Goal: Task Accomplishment & Management: Manage account settings

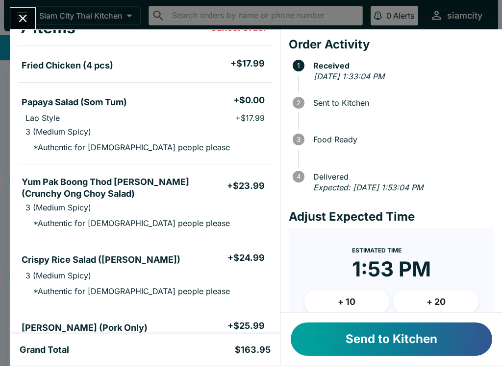
scroll to position [100, 0]
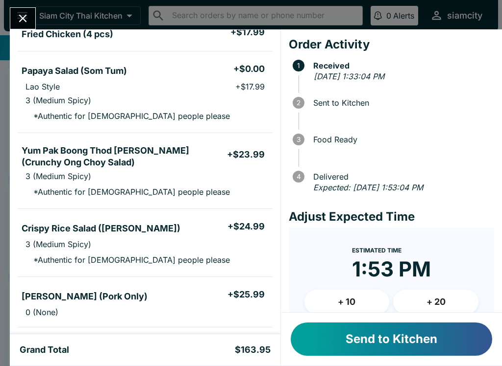
click at [446, 297] on button "+ 20" at bounding box center [435, 302] width 85 height 24
click at [342, 306] on button "+ 10" at bounding box center [346, 302] width 85 height 24
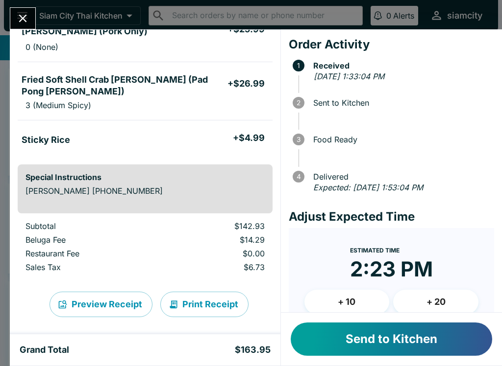
scroll to position [364, 0]
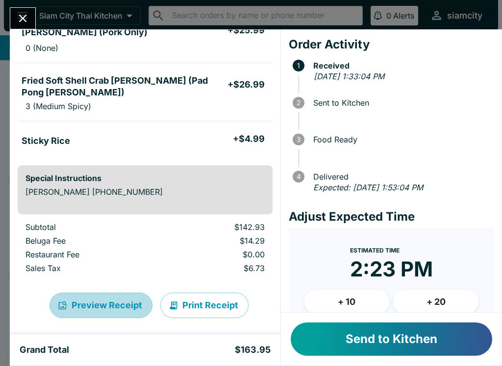
click at [111, 299] on button "Preview Receipt" at bounding box center [100, 305] width 103 height 25
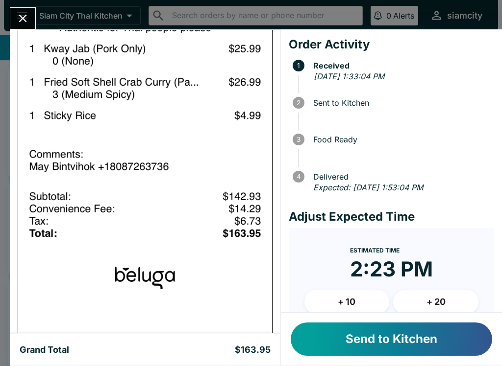
scroll to position [1039, 0]
click at [20, 18] on icon "Close" at bounding box center [22, 18] width 13 height 13
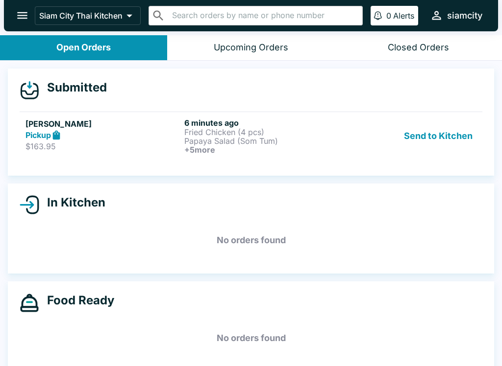
click at [233, 139] on p "Papaya Salad (Som Tum)" at bounding box center [261, 141] width 155 height 9
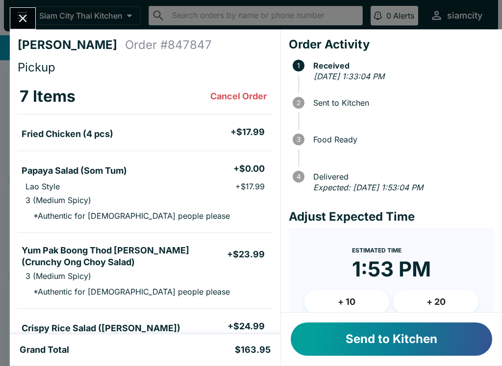
click at [436, 298] on button "+ 20" at bounding box center [435, 302] width 85 height 24
click at [391, 340] on button "Send to Kitchen" at bounding box center [390, 339] width 201 height 33
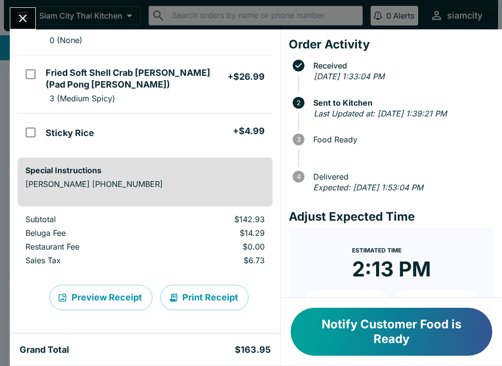
scroll to position [372, 0]
click at [99, 301] on button "Preview Receipt" at bounding box center [100, 297] width 103 height 25
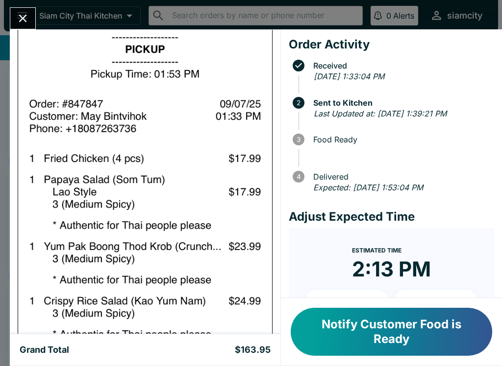
scroll to position [733, 0]
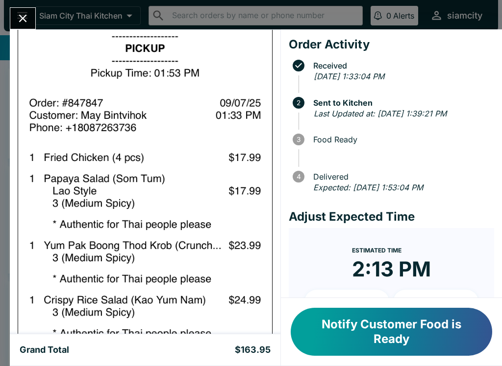
click at [23, 11] on button "Close" at bounding box center [22, 18] width 25 height 21
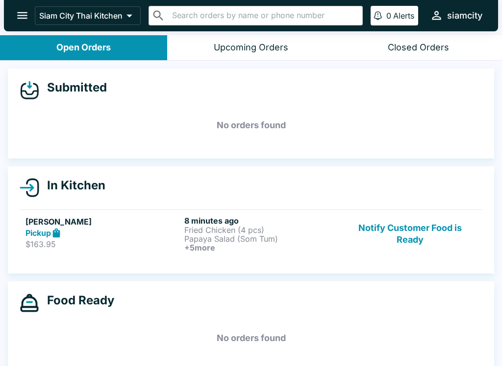
click at [145, 230] on div "Pickup" at bounding box center [102, 233] width 155 height 11
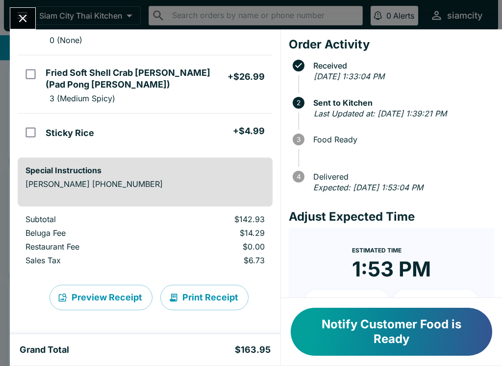
scroll to position [372, 0]
click at [110, 308] on button "Preview Receipt" at bounding box center [100, 297] width 103 height 25
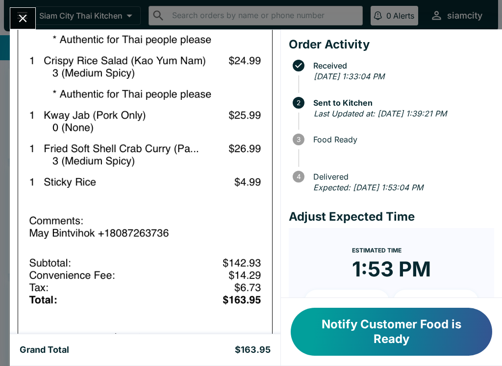
scroll to position [975, 0]
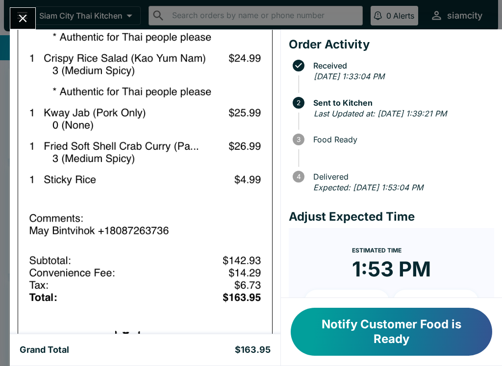
click at [38, 11] on div "May Bintvihok Order # 847847 Pickup 7 Items Fried Chicken (4 pcs) + $17.99 Papa…" at bounding box center [251, 183] width 502 height 366
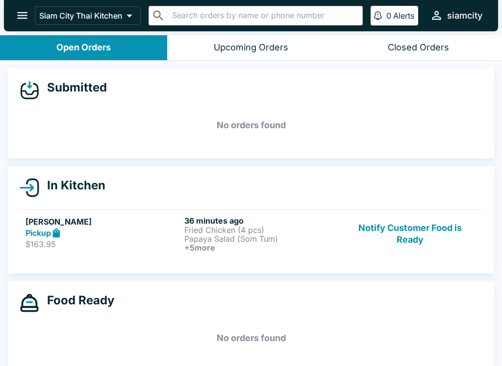
click at [17, 15] on icon "open drawer" at bounding box center [22, 15] width 13 height 13
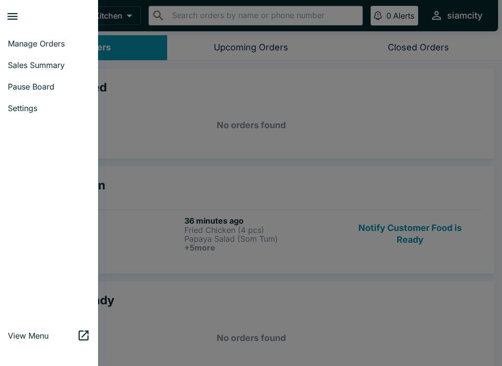
click at [220, 73] on div at bounding box center [251, 183] width 502 height 366
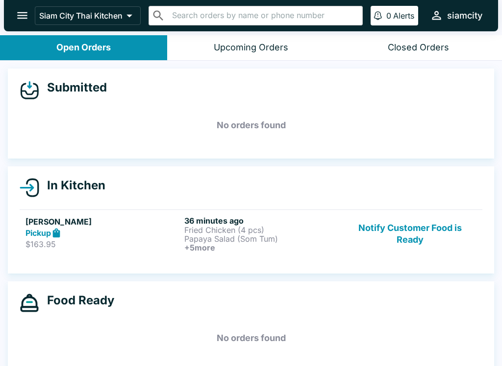
click at [298, 226] on p "Fried Chicken (4 pcs)" at bounding box center [261, 230] width 155 height 9
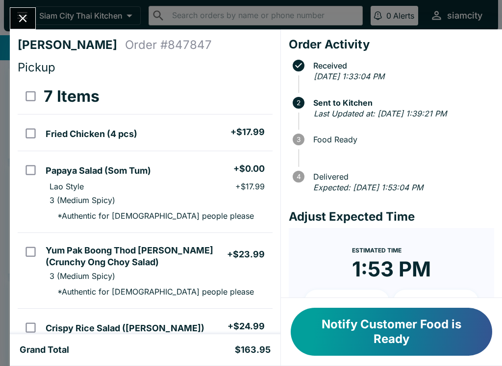
click at [382, 333] on button "Notify Customer Food is Ready" at bounding box center [390, 332] width 201 height 48
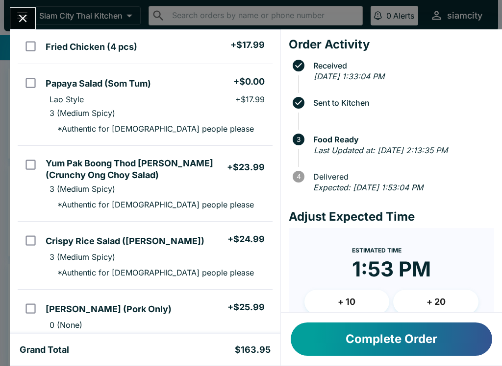
scroll to position [90, 0]
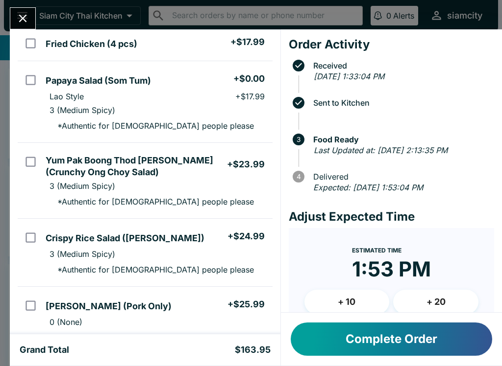
click at [25, 231] on input "orders table" at bounding box center [31, 238] width 22 height 22
checkbox input "true"
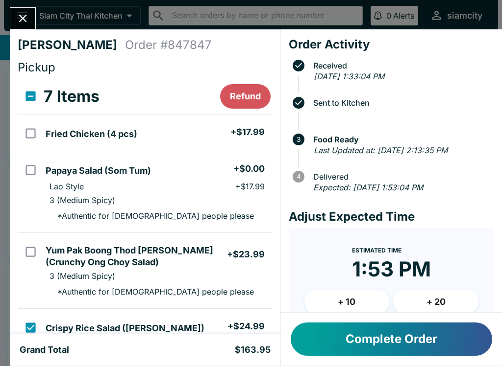
scroll to position [-1, 0]
click at [20, 13] on icon "Close" at bounding box center [22, 18] width 13 height 13
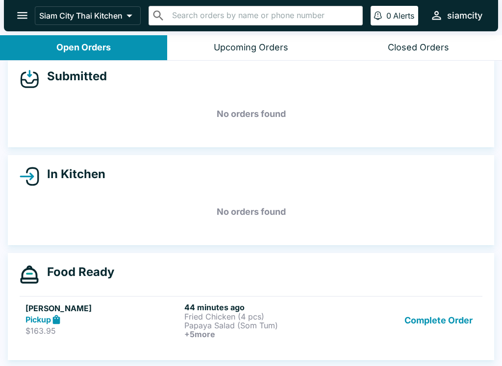
scroll to position [11, 0]
click at [403, 274] on div "Food Ready" at bounding box center [251, 275] width 462 height 20
click at [117, 316] on div "Pickup" at bounding box center [102, 319] width 155 height 11
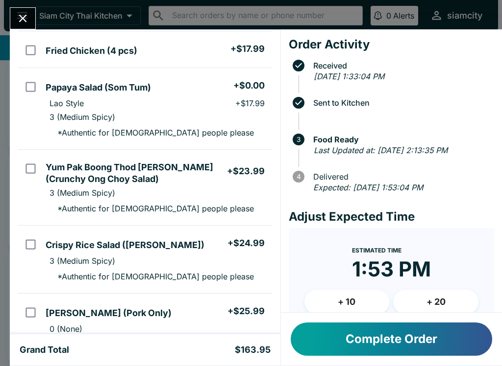
scroll to position [115, 0]
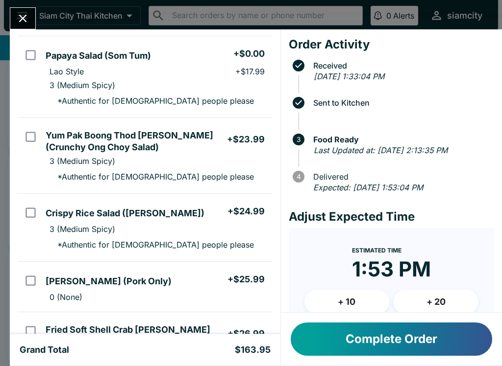
click at [28, 216] on input "orders table" at bounding box center [31, 213] width 22 height 22
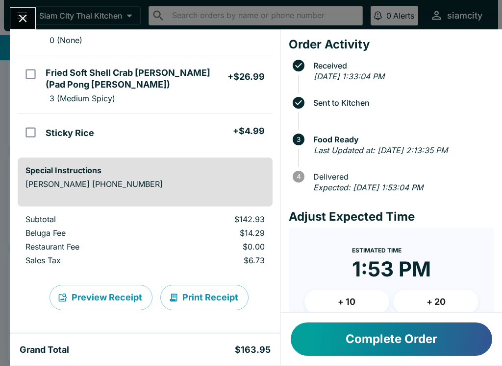
scroll to position [372, 0]
click at [384, 340] on button "Complete Order" at bounding box center [390, 339] width 201 height 33
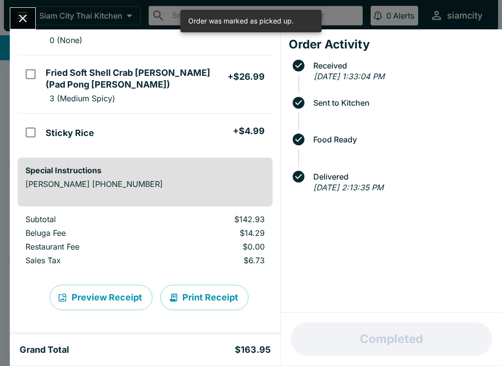
scroll to position [0, 0]
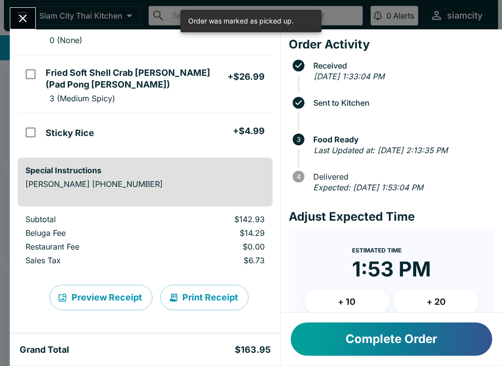
click at [383, 343] on button "Complete Order" at bounding box center [390, 339] width 201 height 33
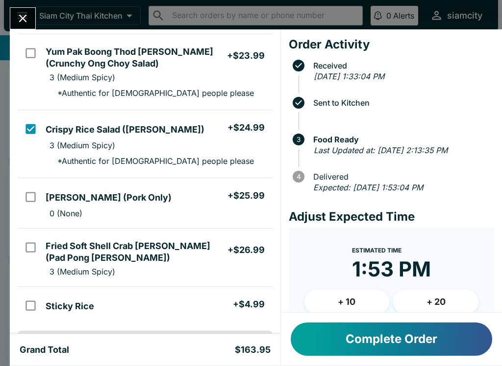
scroll to position [196, 0]
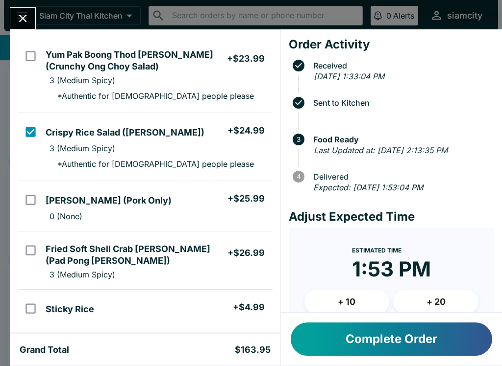
click at [208, 148] on li "3 (Medium Spicy)" at bounding box center [157, 149] width 230 height 14
click at [196, 142] on li "3 (Medium Spicy)" at bounding box center [157, 149] width 230 height 14
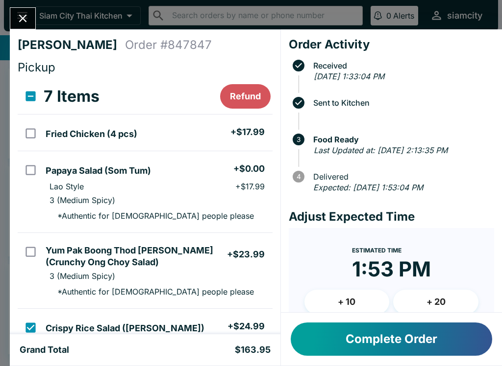
scroll to position [0, 0]
click at [245, 92] on button "Refund" at bounding box center [245, 96] width 50 height 24
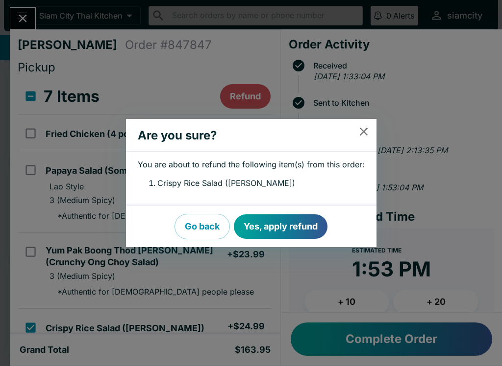
click at [268, 226] on button "Yes, apply refund" at bounding box center [281, 227] width 94 height 24
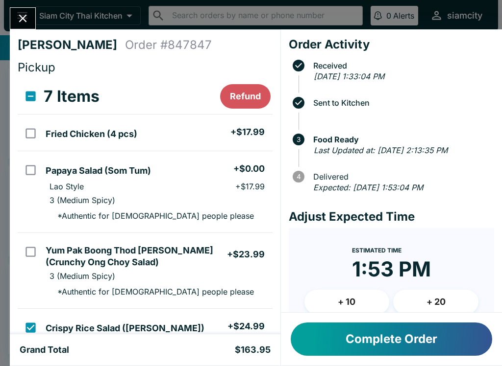
checkbox input "false"
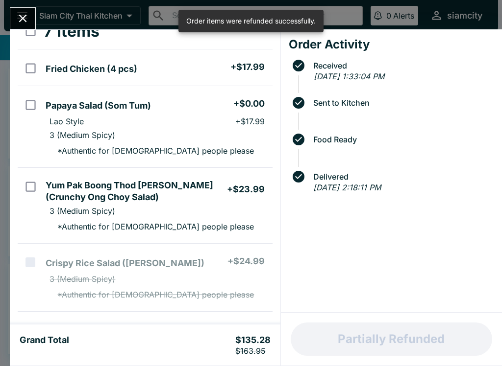
scroll to position [76, 0]
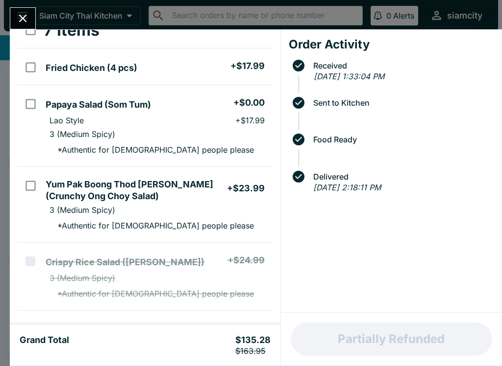
click at [14, 16] on button "Close" at bounding box center [22, 18] width 25 height 21
